Goal: Transaction & Acquisition: Purchase product/service

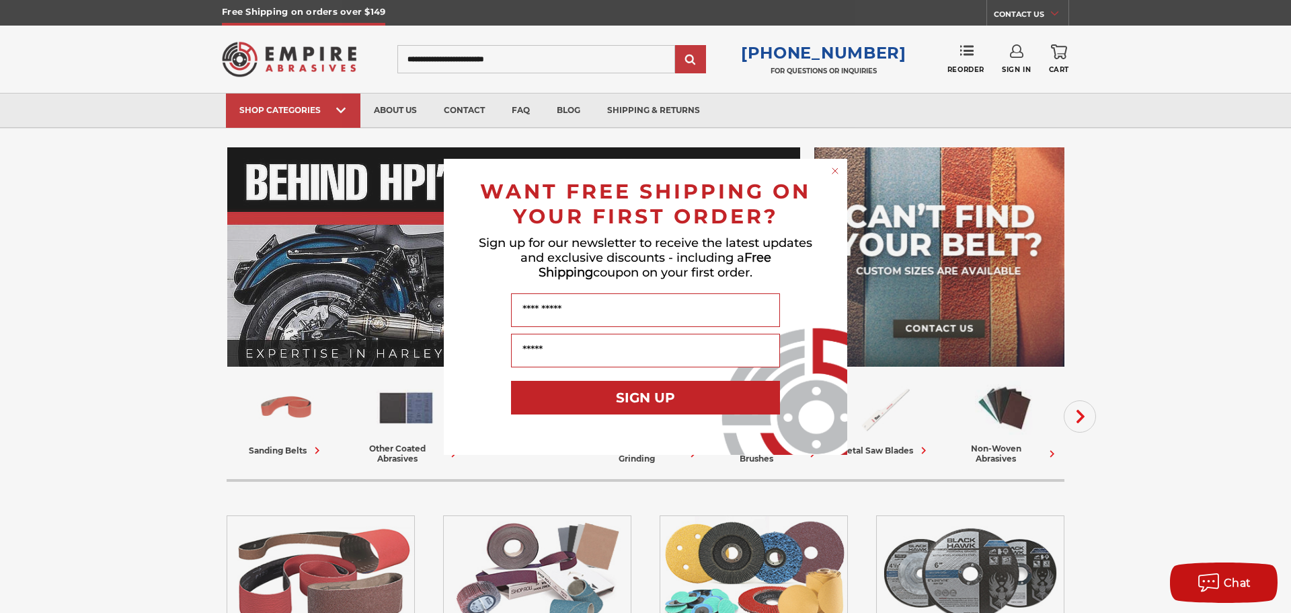
type input "**********"
click at [838, 173] on icon "Close dialog" at bounding box center [835, 170] width 5 height 5
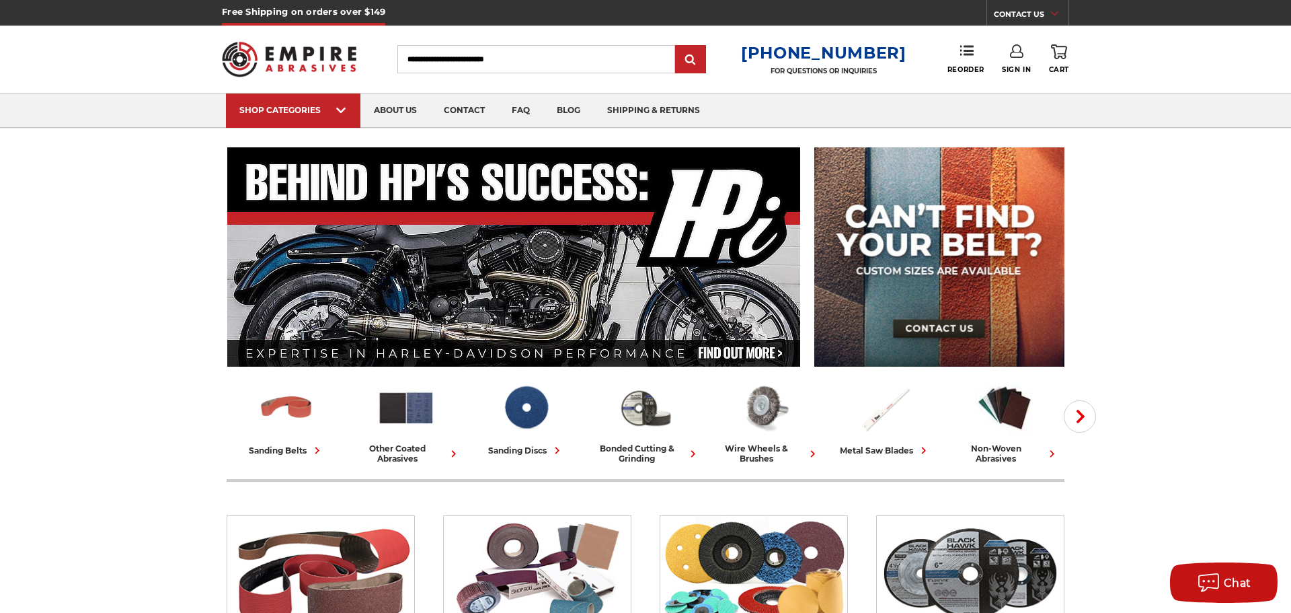
click at [1015, 52] on use at bounding box center [1016, 50] width 13 height 13
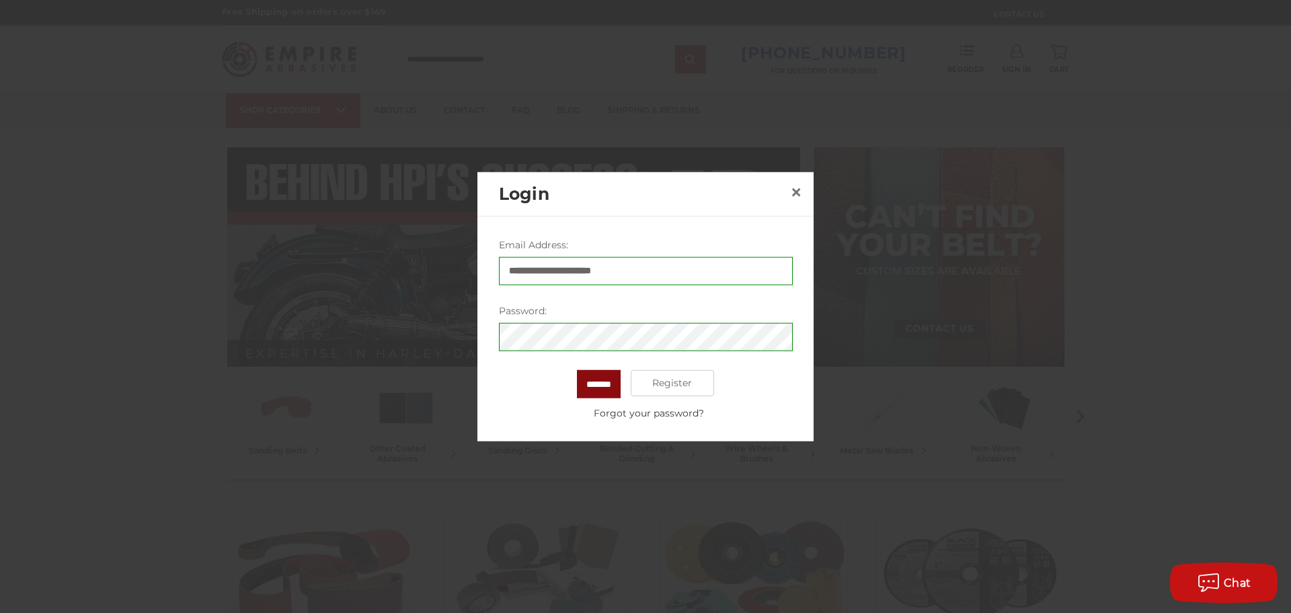
click at [581, 379] on input "*******" at bounding box center [599, 383] width 44 height 28
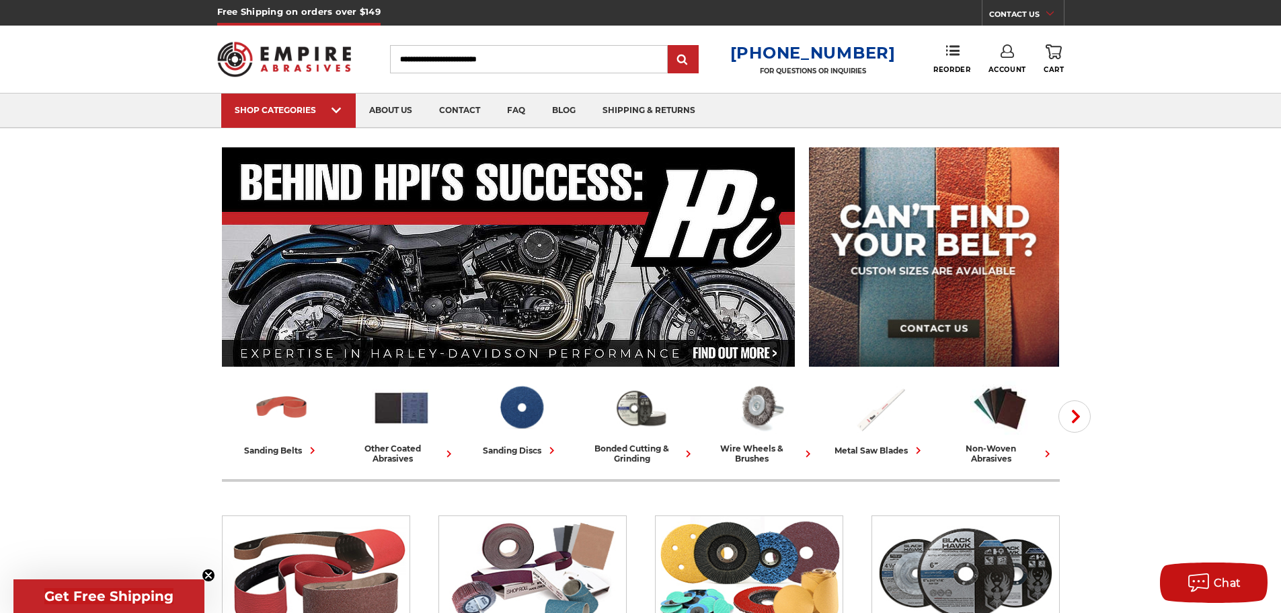
click at [1008, 64] on link "Account" at bounding box center [1008, 59] width 38 height 30
click at [1002, 92] on link "Account" at bounding box center [1007, 88] width 96 height 26
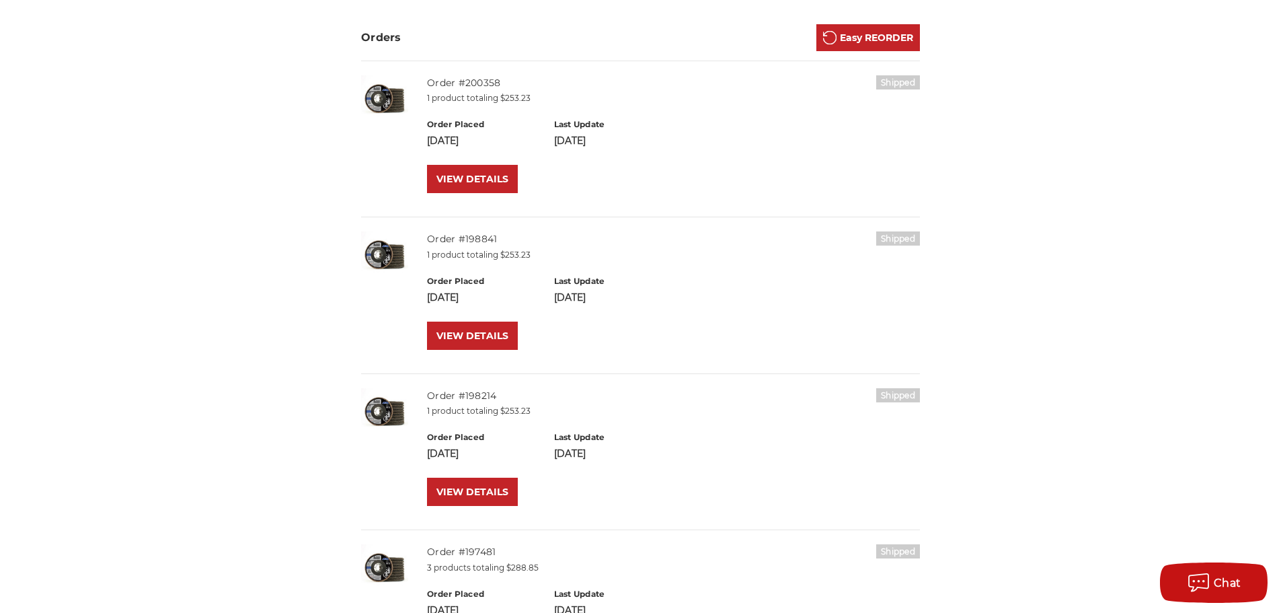
scroll to position [627, 0]
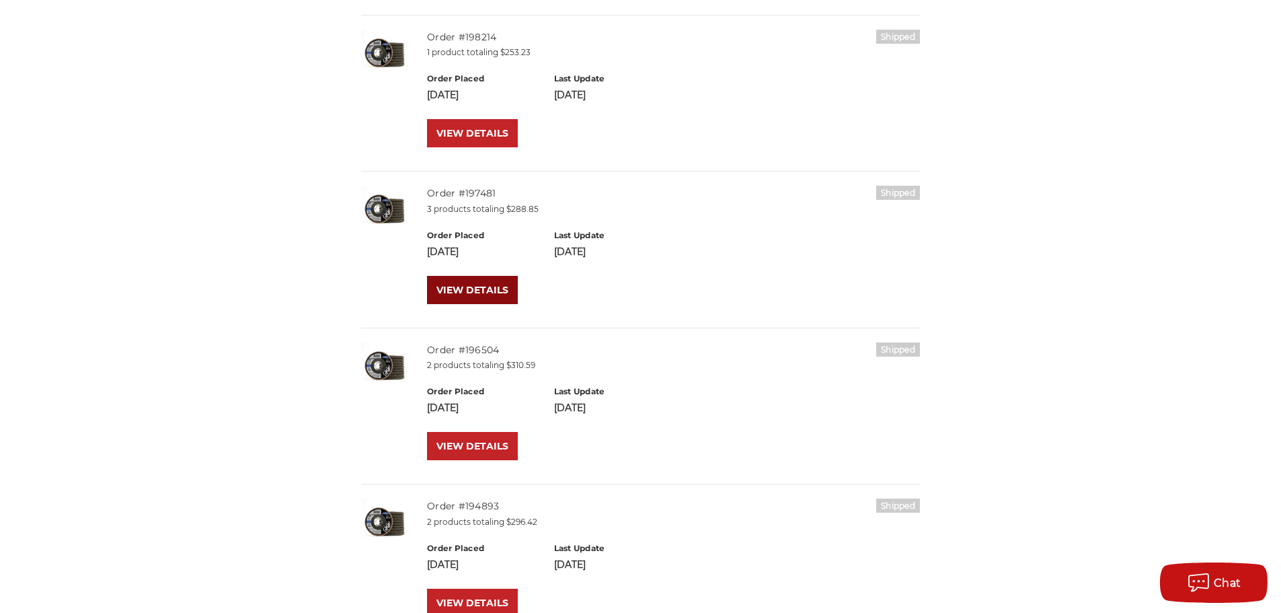
click at [472, 297] on link "VIEW DETAILS" at bounding box center [472, 290] width 91 height 28
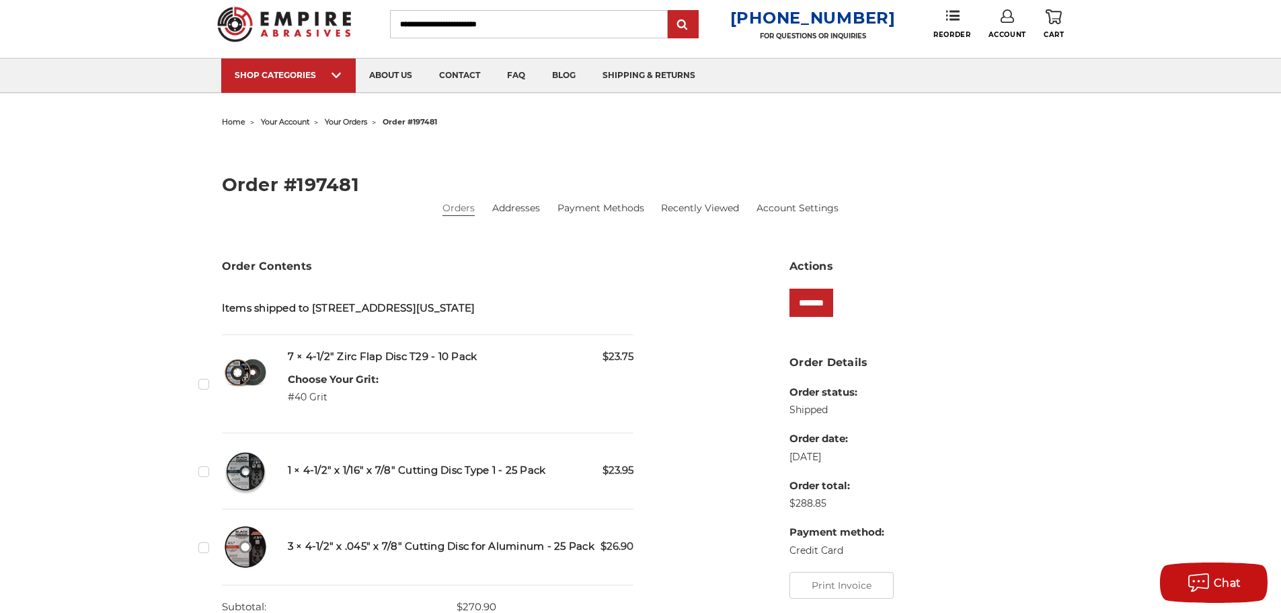
scroll to position [180, 0]
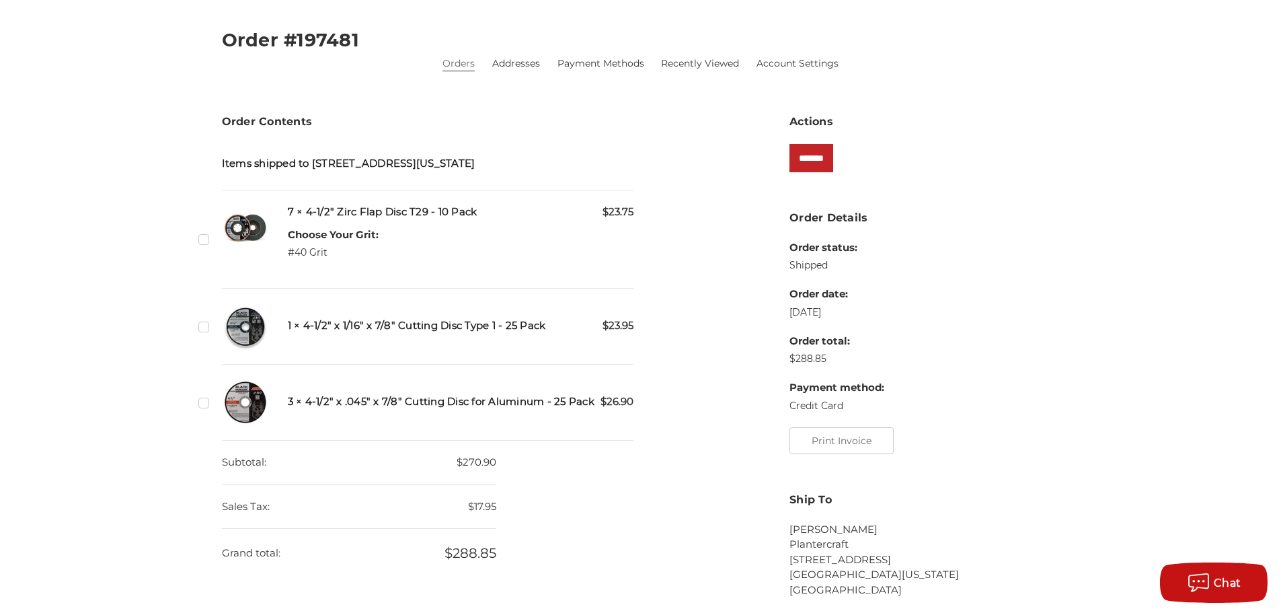
click at [204, 322] on label "Checkbox 536759 label" at bounding box center [205, 326] width 14 height 14
click at [204, 404] on label "Checkbox 536758 label" at bounding box center [205, 402] width 14 height 14
click at [202, 239] on label "Checkbox 536757 label" at bounding box center [205, 239] width 14 height 14
click at [825, 152] on input "*******" at bounding box center [812, 158] width 44 height 28
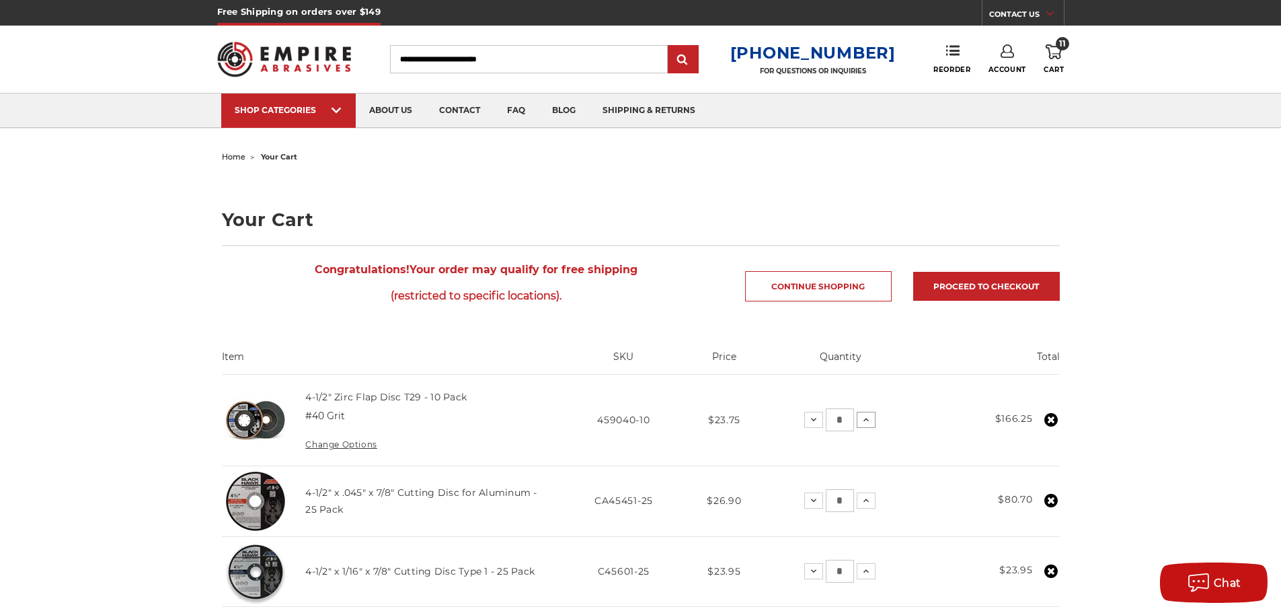
click at [870, 414] on icon at bounding box center [866, 419] width 11 height 11
click at [837, 419] on input "*" at bounding box center [838, 419] width 28 height 23
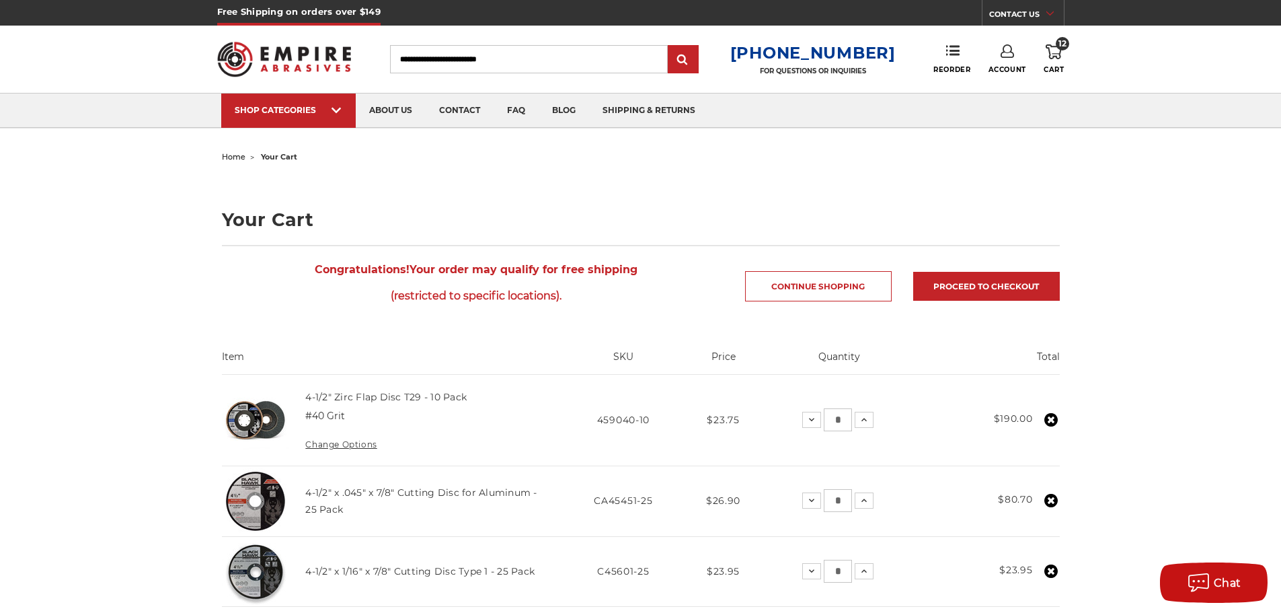
drag, startPoint x: 842, startPoint y: 420, endPoint x: 828, endPoint y: 418, distance: 14.4
click at [831, 419] on input "*" at bounding box center [838, 419] width 28 height 23
type input "**"
drag, startPoint x: 839, startPoint y: 503, endPoint x: 829, endPoint y: 502, distance: 10.1
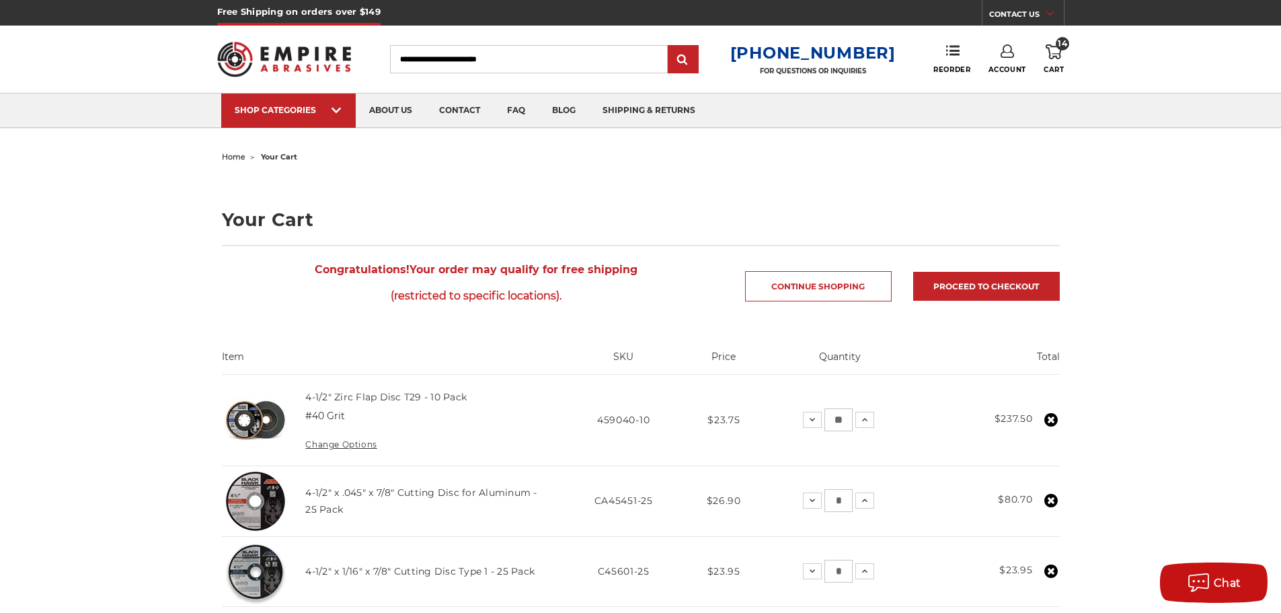
click at [829, 502] on input "*" at bounding box center [839, 500] width 28 height 23
type input "*"
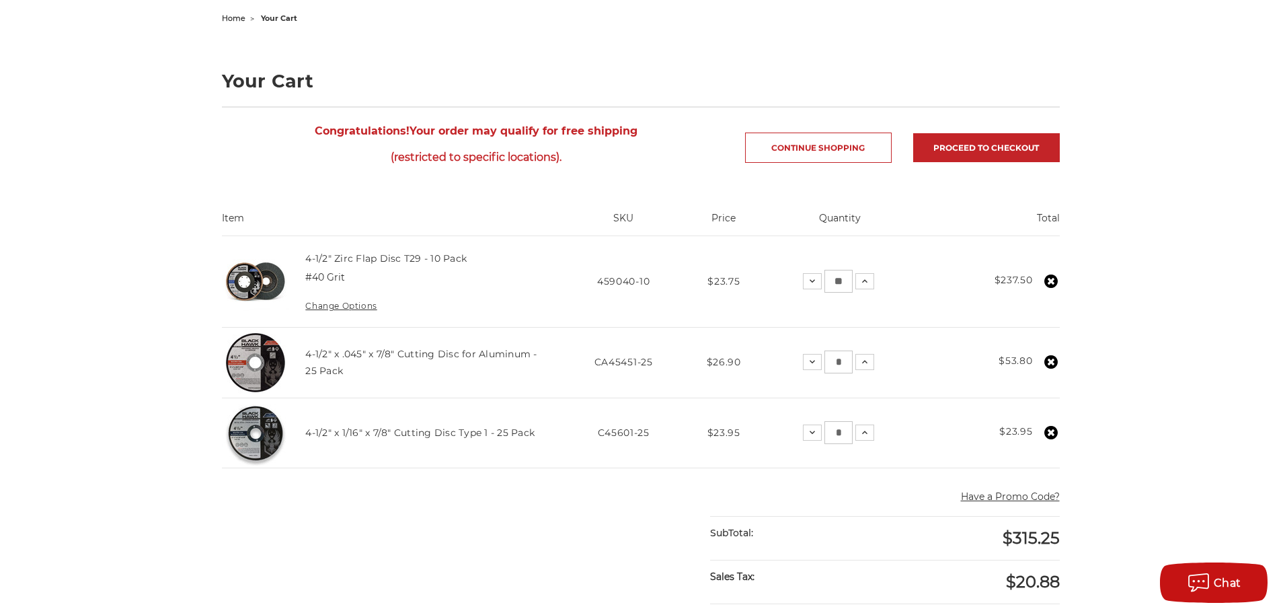
scroll to position [89, 0]
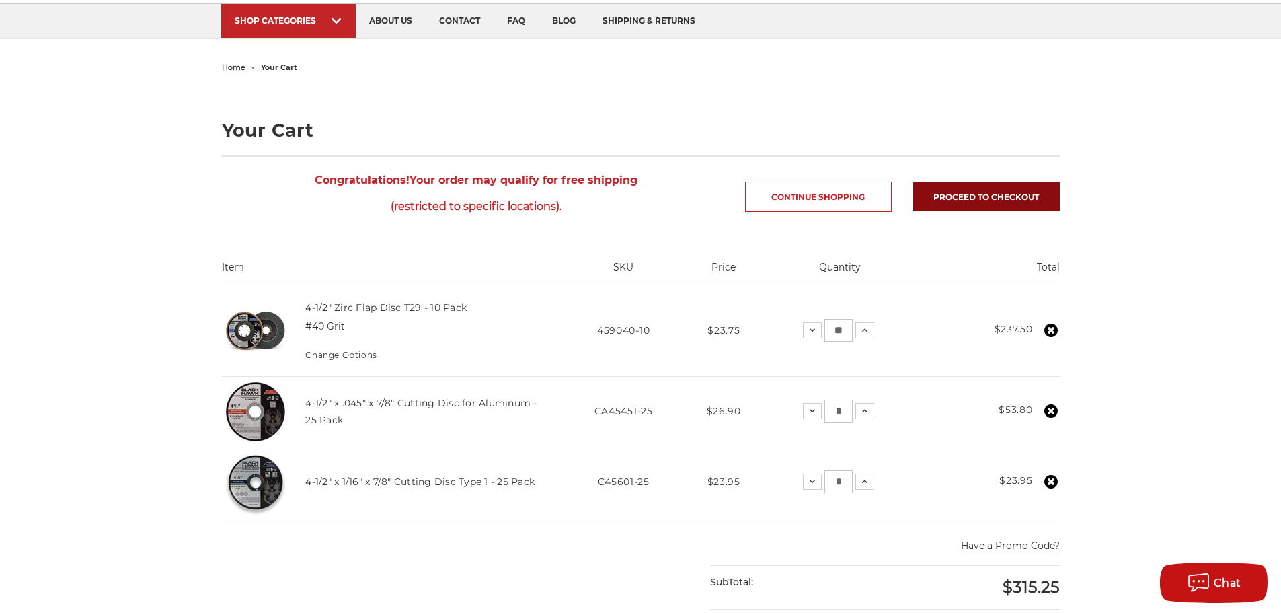
click at [974, 198] on link "Proceed to checkout" at bounding box center [986, 196] width 147 height 29
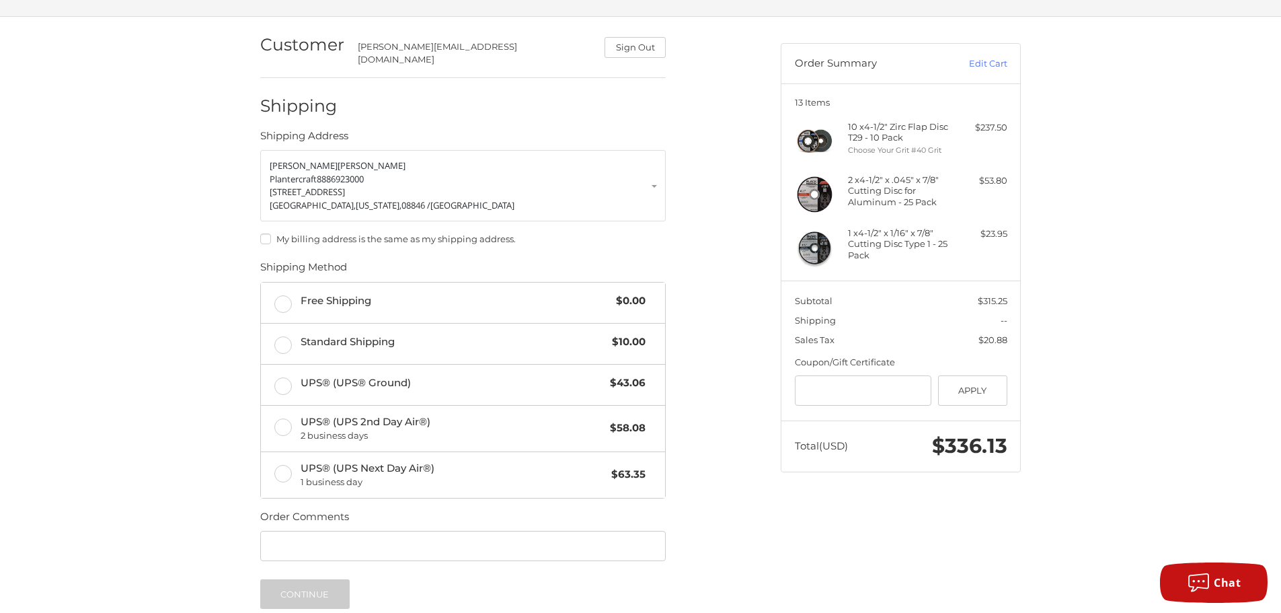
scroll to position [89, 0]
click at [356, 297] on span "Free Shipping" at bounding box center [455, 300] width 309 height 15
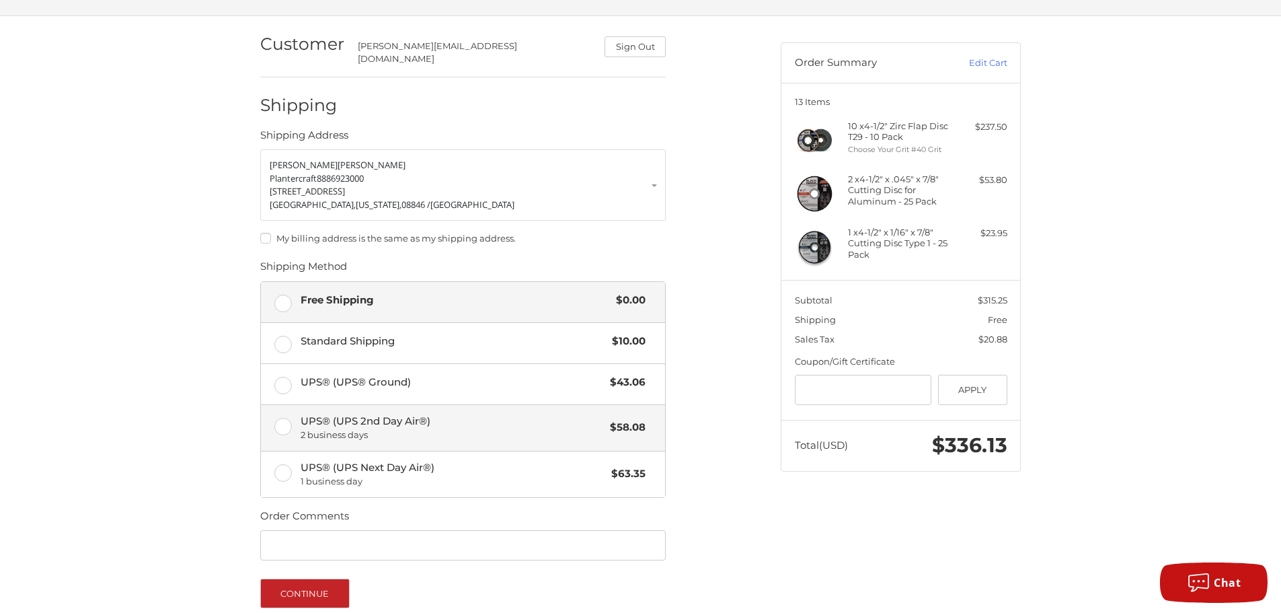
scroll to position [208, 0]
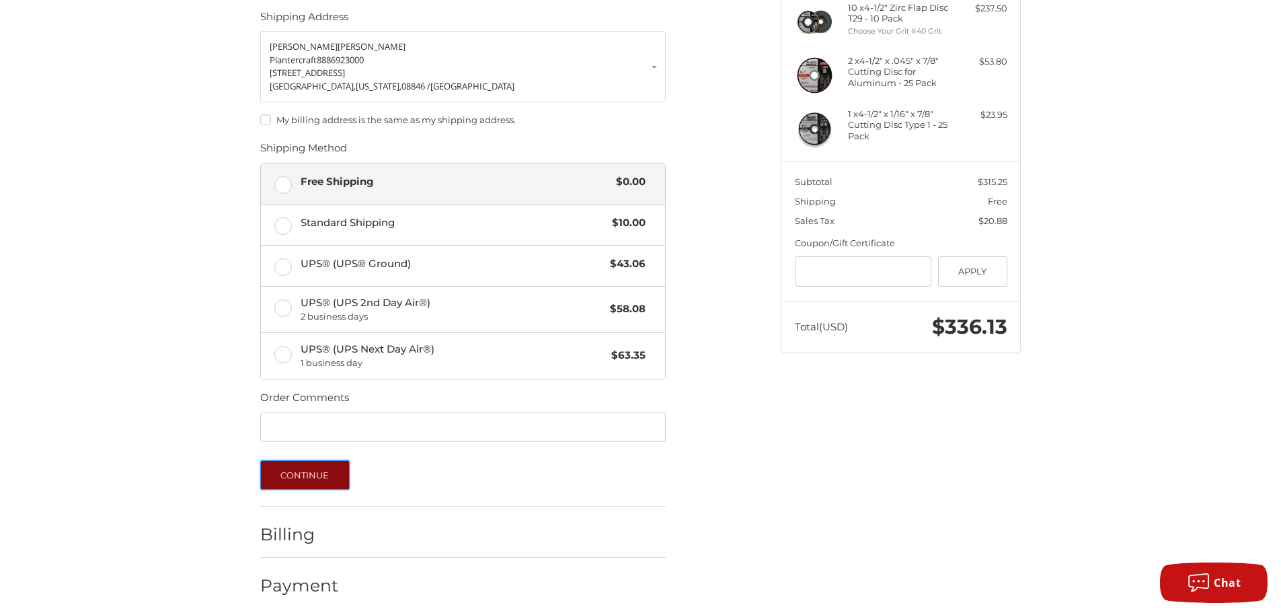
click at [317, 475] on button "Continue" at bounding box center [304, 475] width 89 height 30
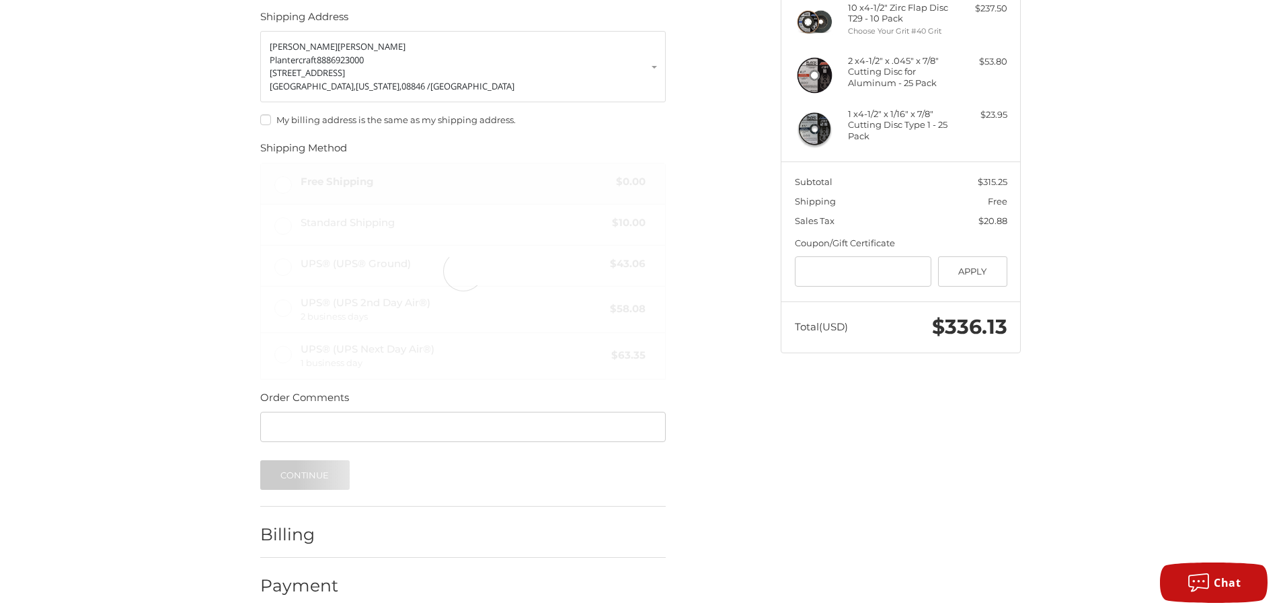
scroll to position [0, 0]
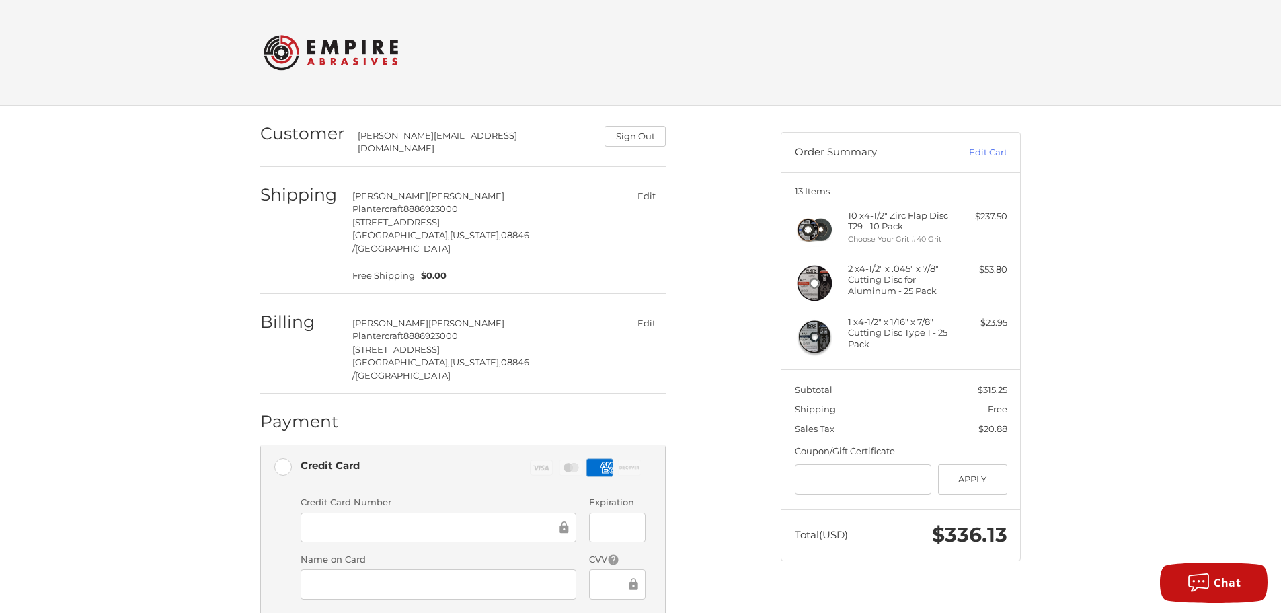
click at [757, 432] on div "Customer [EMAIL_ADDRESS][DOMAIN_NAME] Sign Out Shipping [PERSON_NAME] Plantercr…" at bounding box center [510, 482] width 521 height 752
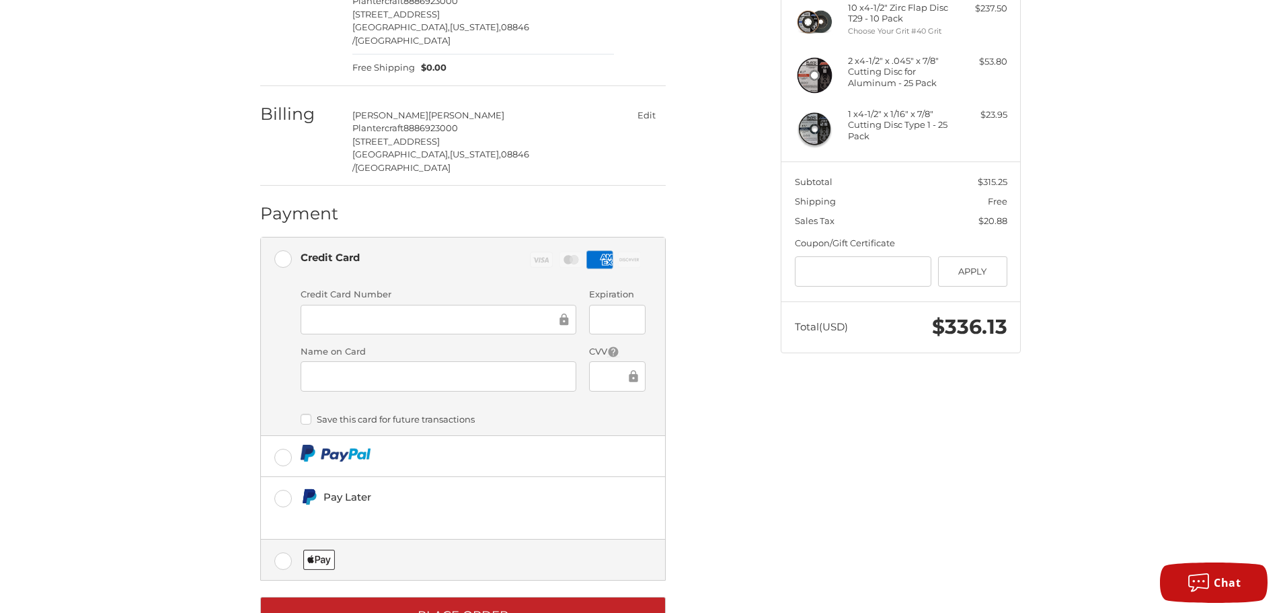
scroll to position [223, 0]
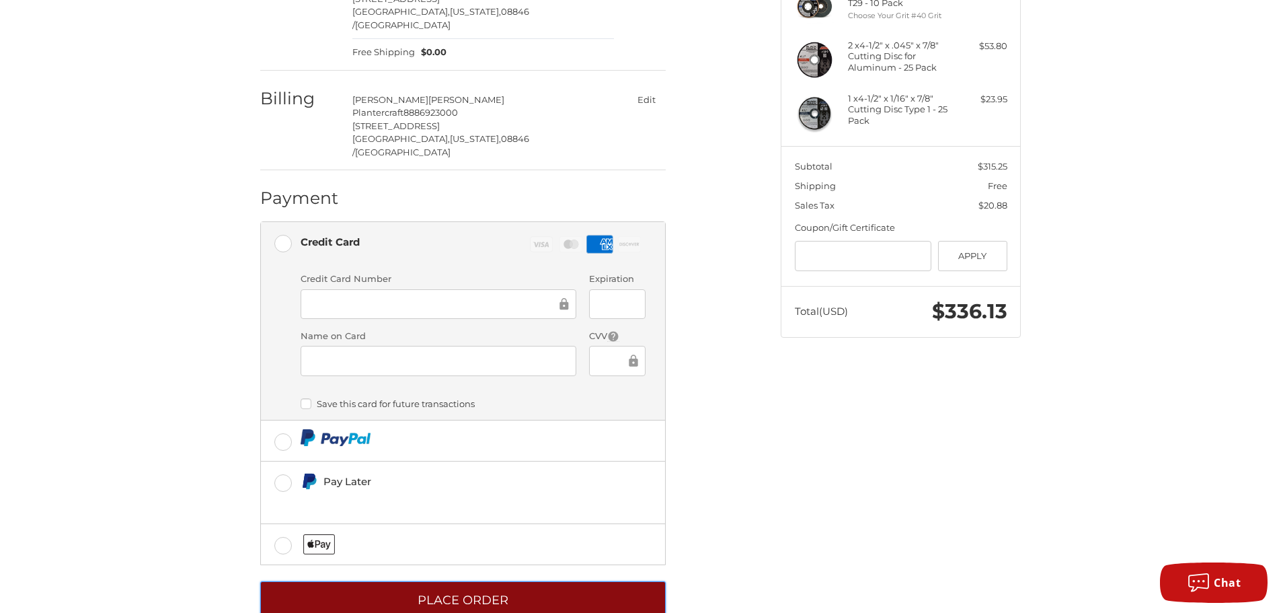
click at [505, 581] on button "Place Order" at bounding box center [463, 599] width 406 height 37
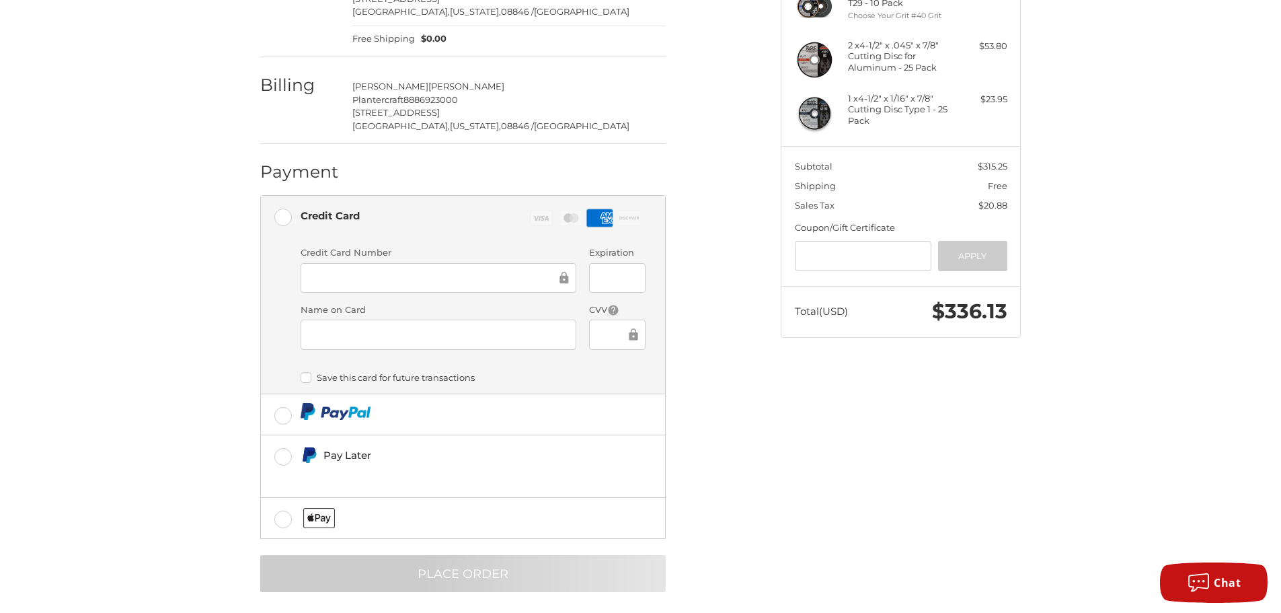
scroll to position [44, 0]
